Goal: Information Seeking & Learning: Learn about a topic

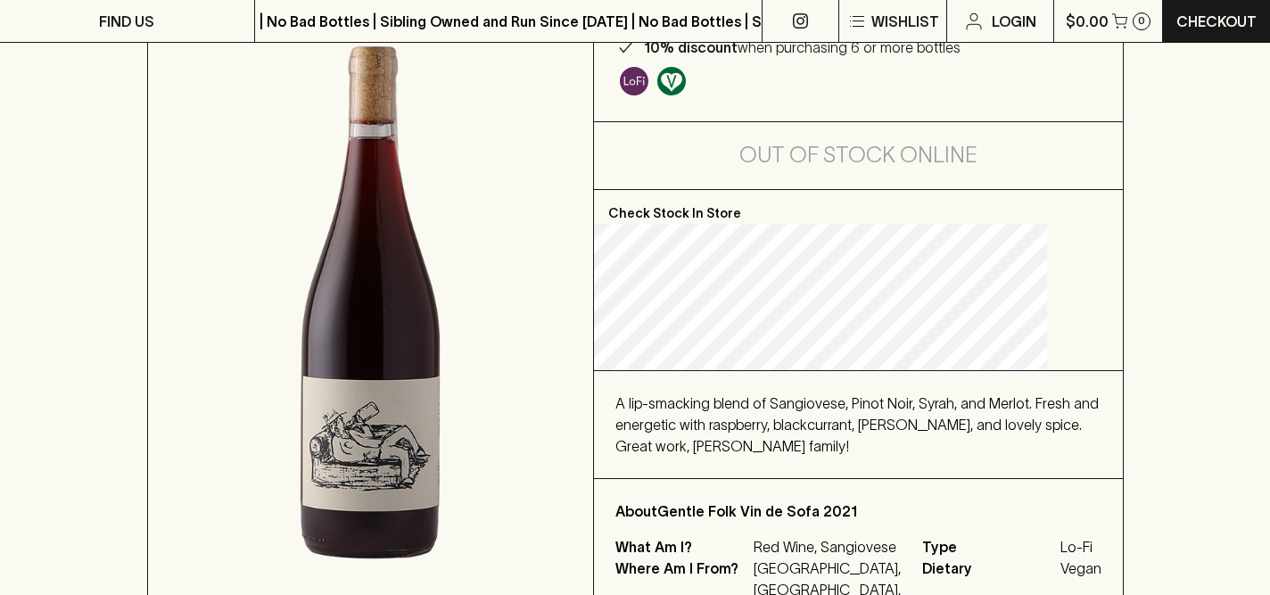
scroll to position [276, 0]
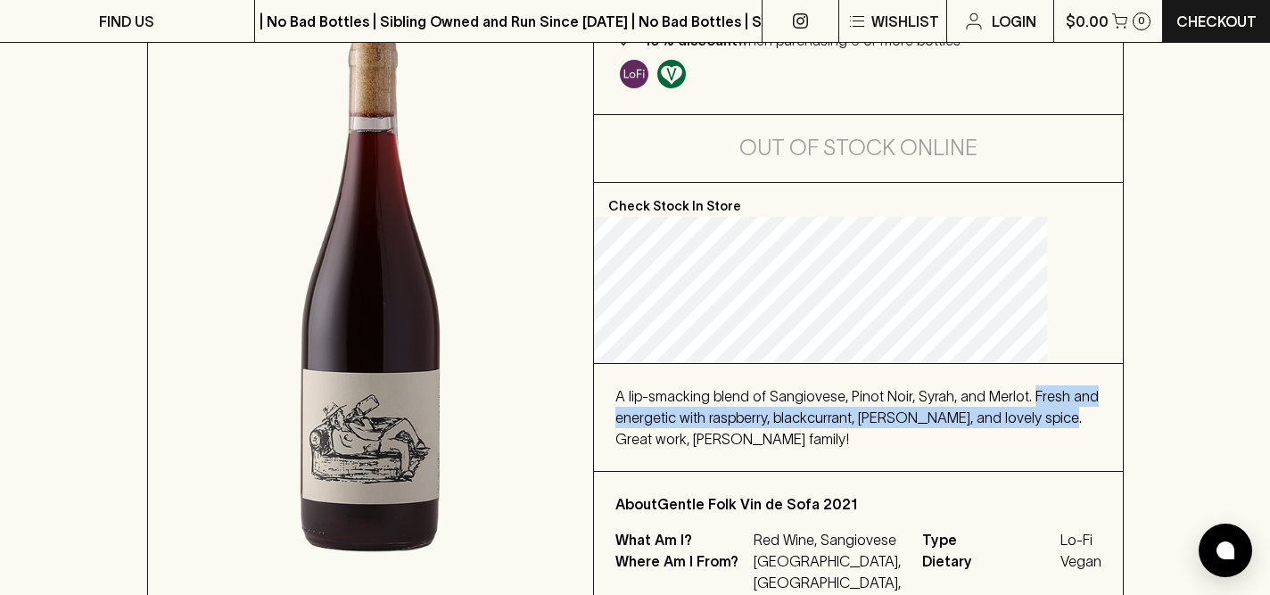
drag, startPoint x: 650, startPoint y: 416, endPoint x: 727, endPoint y: 438, distance: 79.6
click at [727, 438] on div "A lip-smacking blend of Sangiovese, Pinot Noir, Syrah, and Merlot. Fresh and en…" at bounding box center [858, 417] width 529 height 107
copy span "Fresh and energetic with raspberry, blackcurrant, dusty cherry, and lovely spic…"
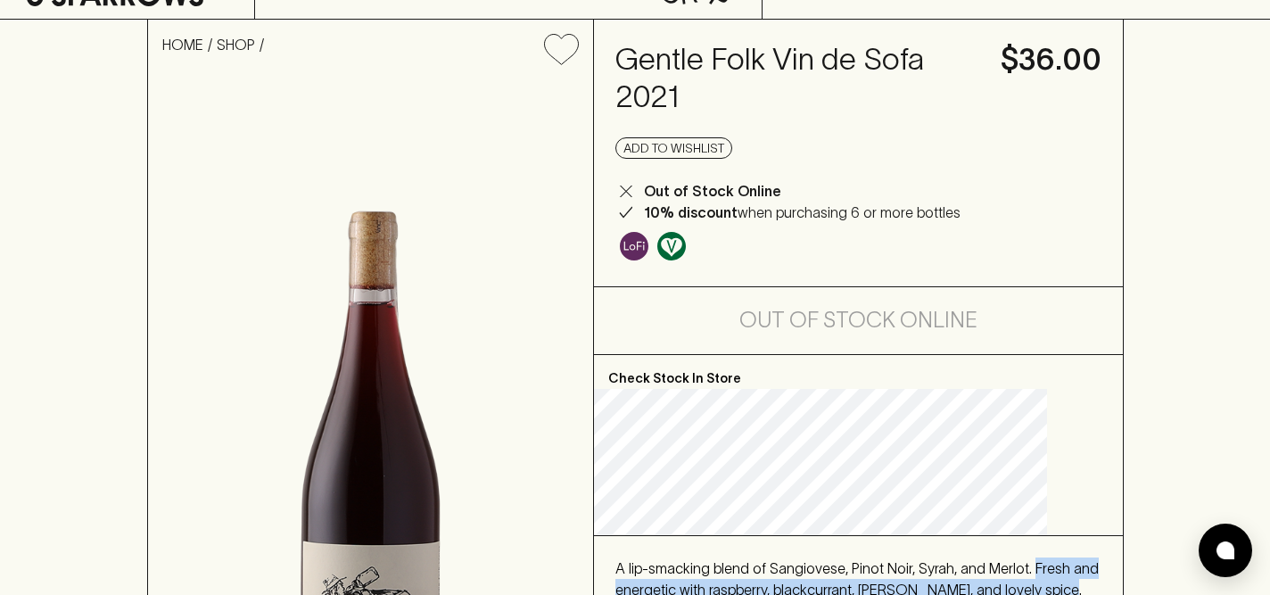
scroll to position [0, 0]
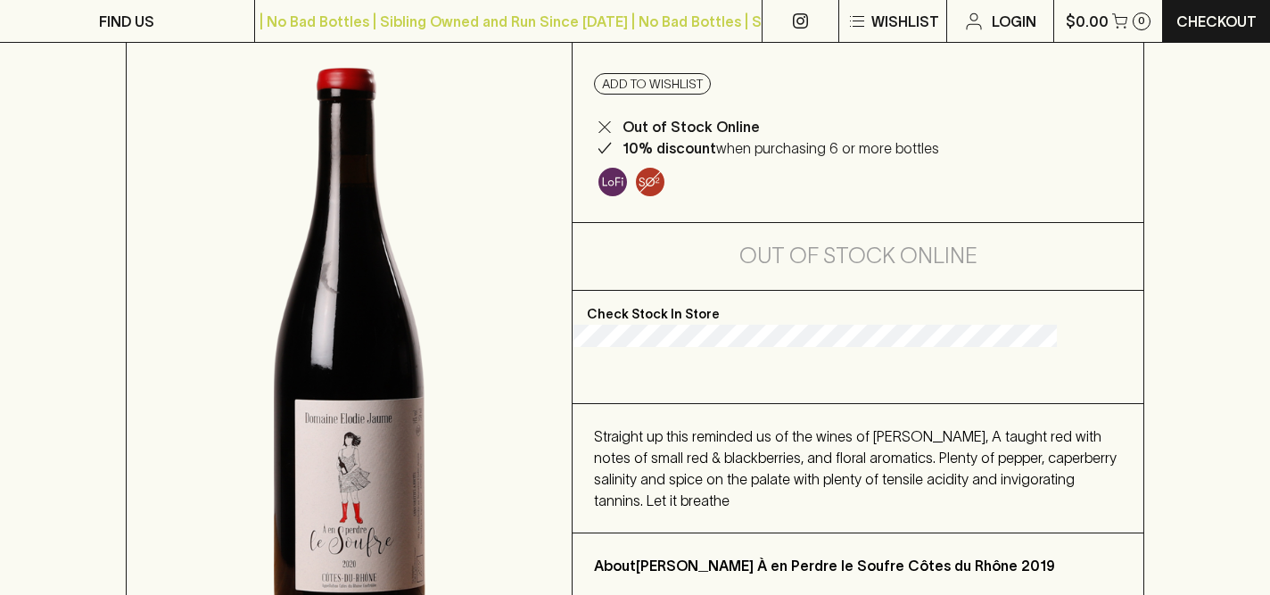
scroll to position [295, 0]
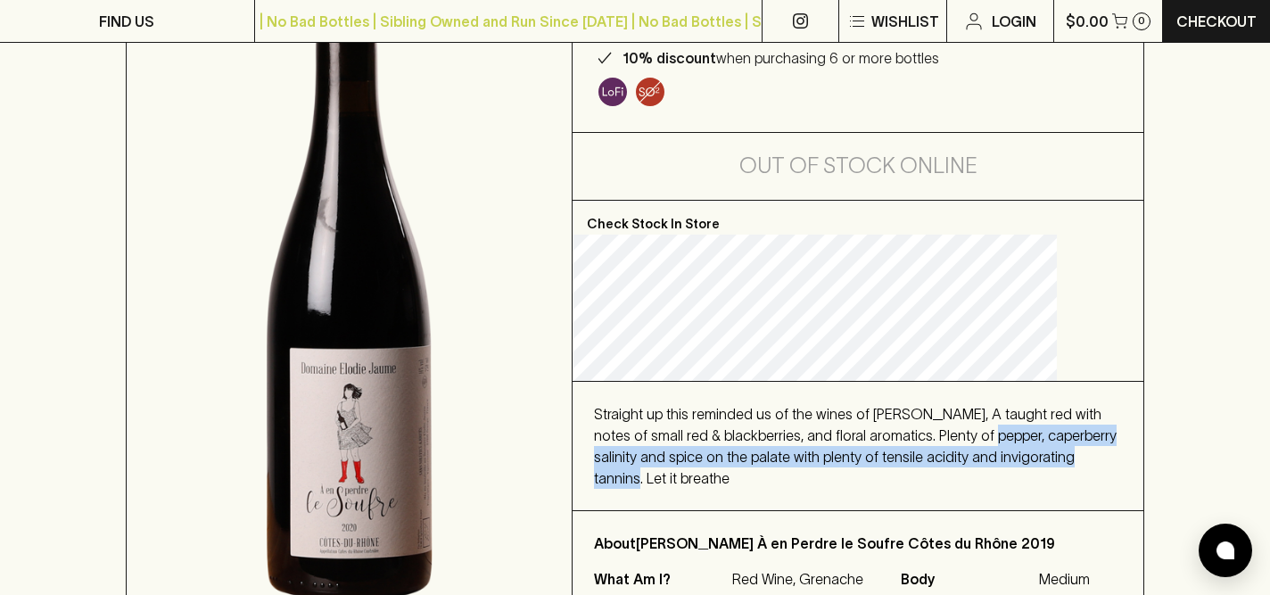
drag, startPoint x: 634, startPoint y: 456, endPoint x: 871, endPoint y: 478, distance: 238.3
click at [871, 478] on div "Straight up this reminded us of the wines of Herve Souhaut, A taught red with n…" at bounding box center [858, 446] width 571 height 128
copy span "pepper, caperberry salinity and spice on the palate with plenty of tensile acid…"
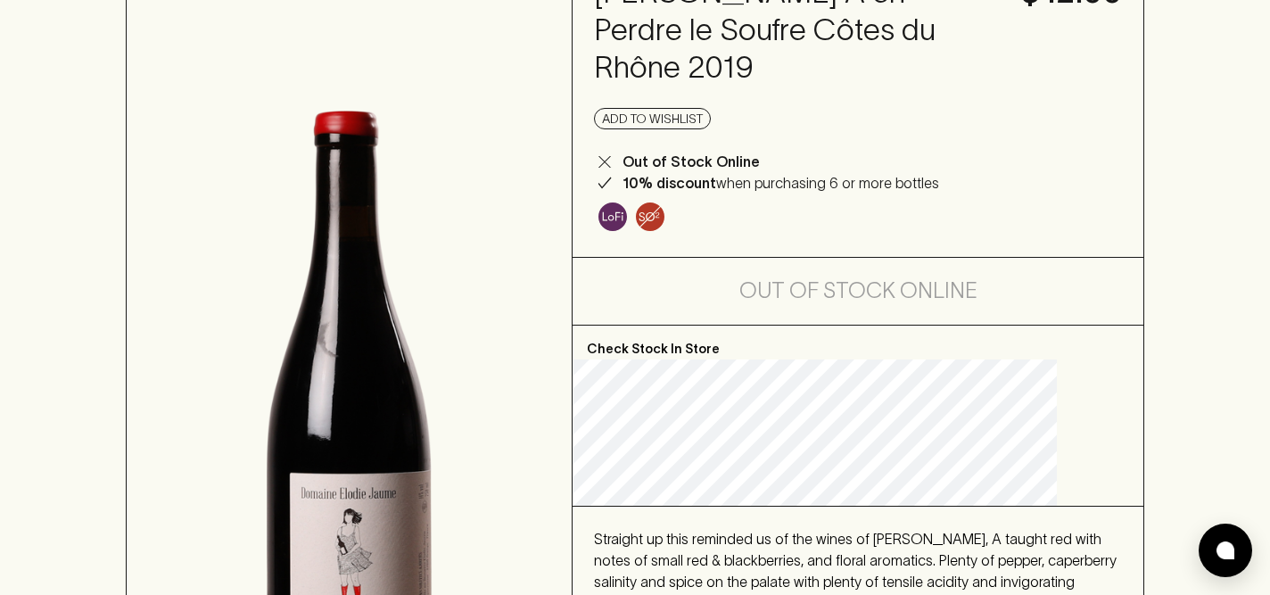
scroll to position [31, 0]
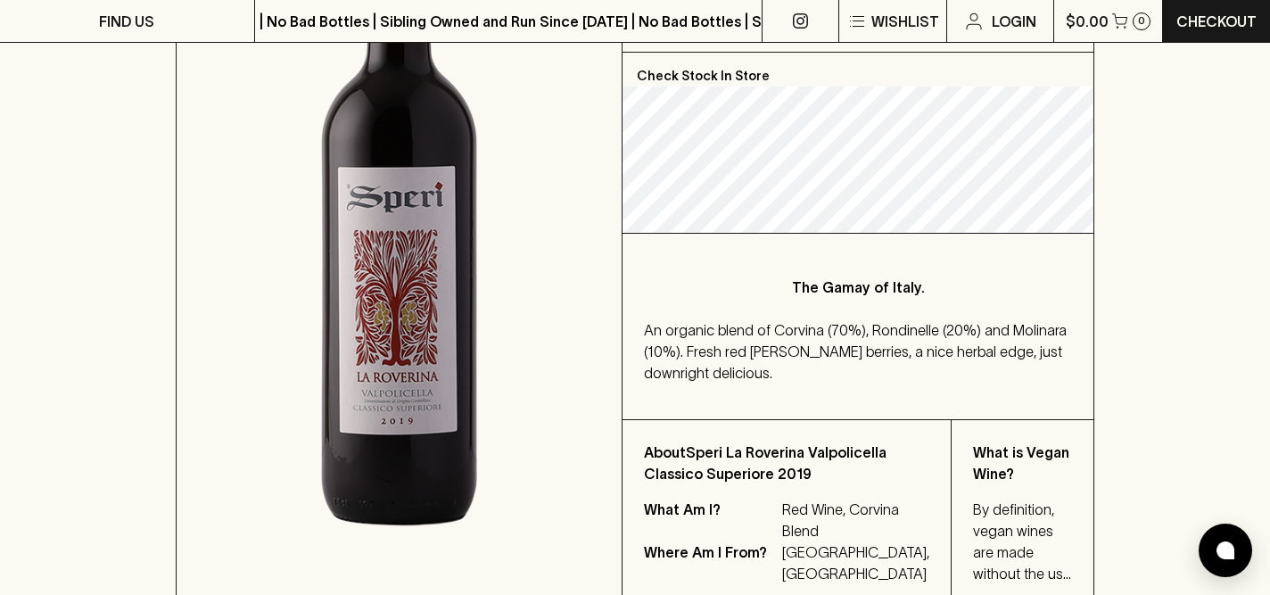
scroll to position [460, 0]
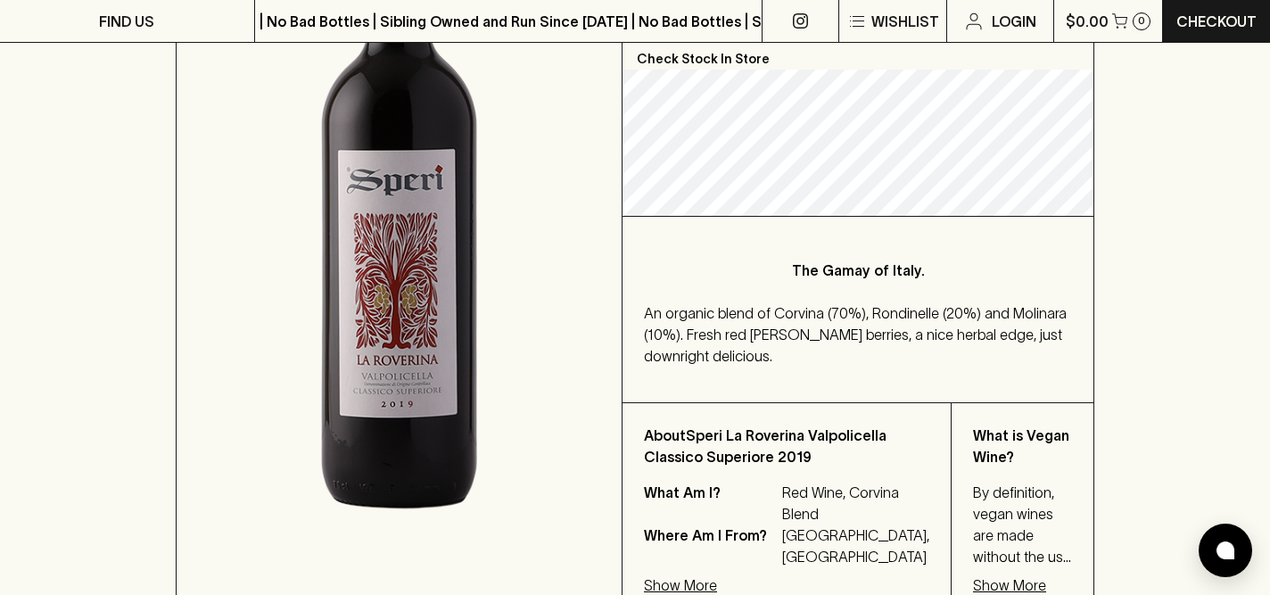
drag, startPoint x: 682, startPoint y: 329, endPoint x: 692, endPoint y: 341, distance: 15.2
click at [692, 341] on p "An organic blend of Corvina (70%), Rondinelle (20%) and Molinara (10%). Fresh r…" at bounding box center [858, 334] width 428 height 64
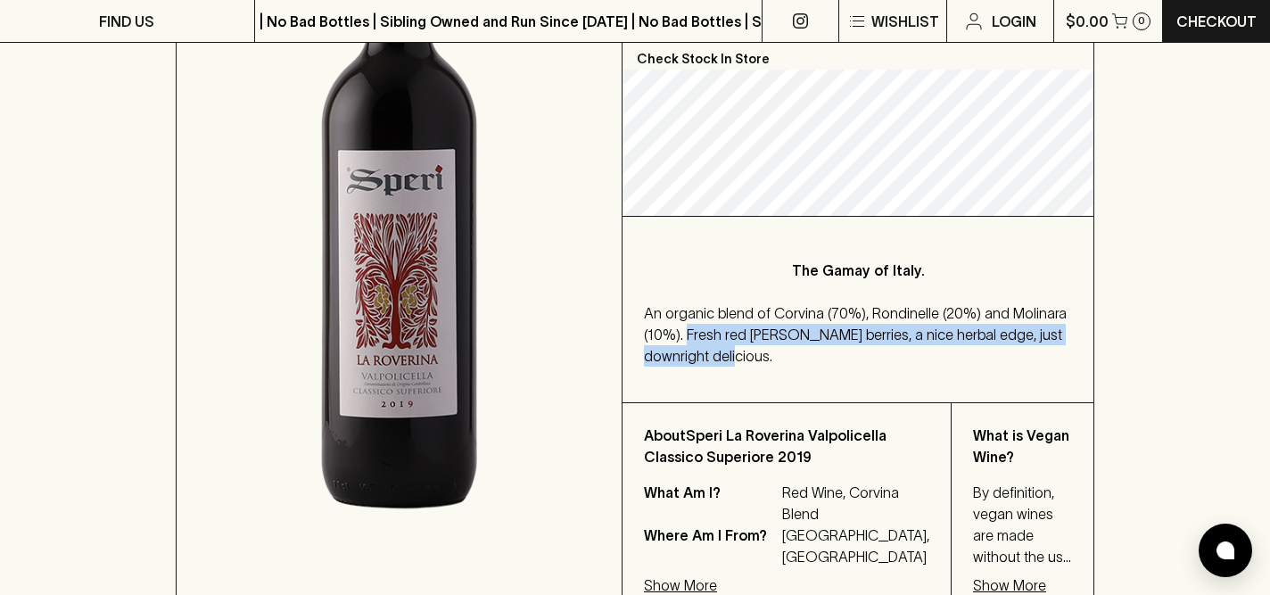
drag, startPoint x: 684, startPoint y: 331, endPoint x: 709, endPoint y: 355, distance: 34.7
click at [709, 355] on p "An organic blend of Corvina (70%), Rondinelle (20%) and Molinara (10%). Fresh r…" at bounding box center [858, 334] width 428 height 64
copy p "Fresh red [PERSON_NAME] berries, a nice herbal edge, just downright delicious."
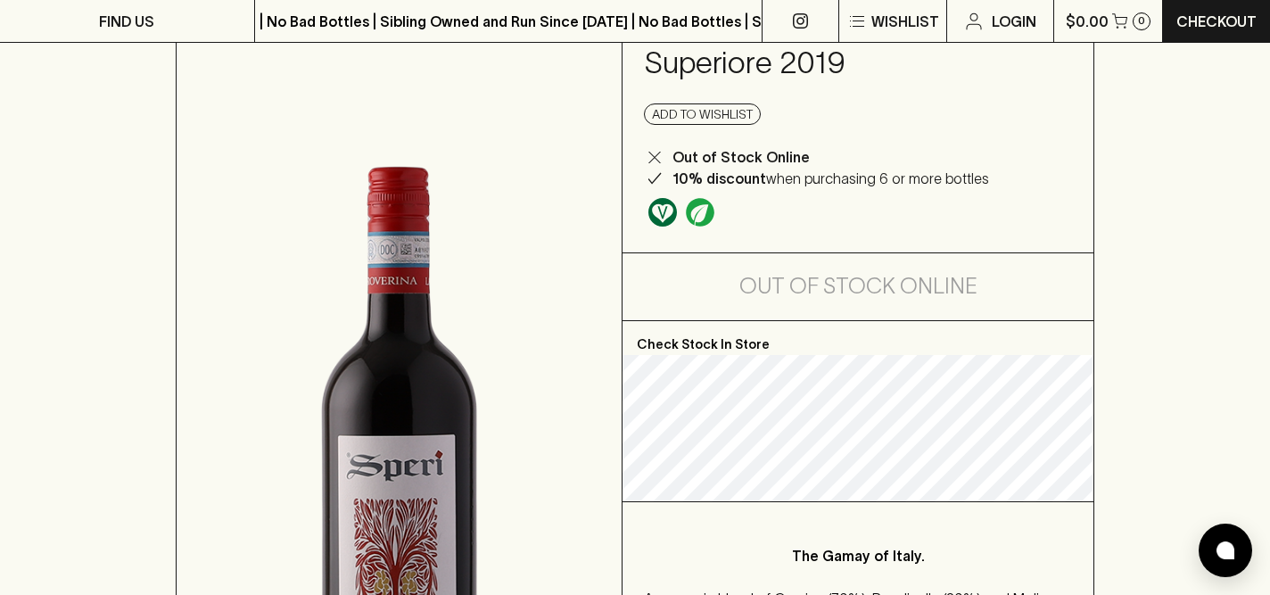
scroll to position [0, 0]
